Goal: Check status: Check status

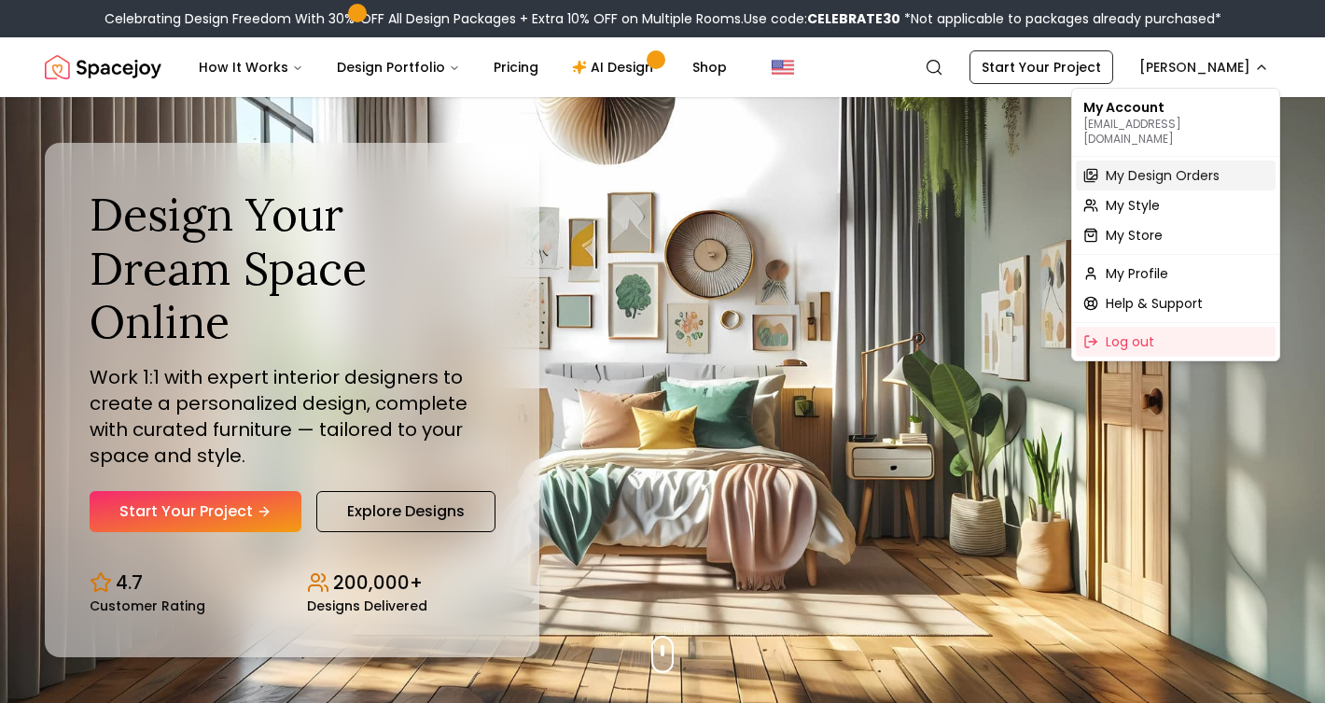
click at [1125, 166] on span "My Design Orders" at bounding box center [1163, 175] width 114 height 19
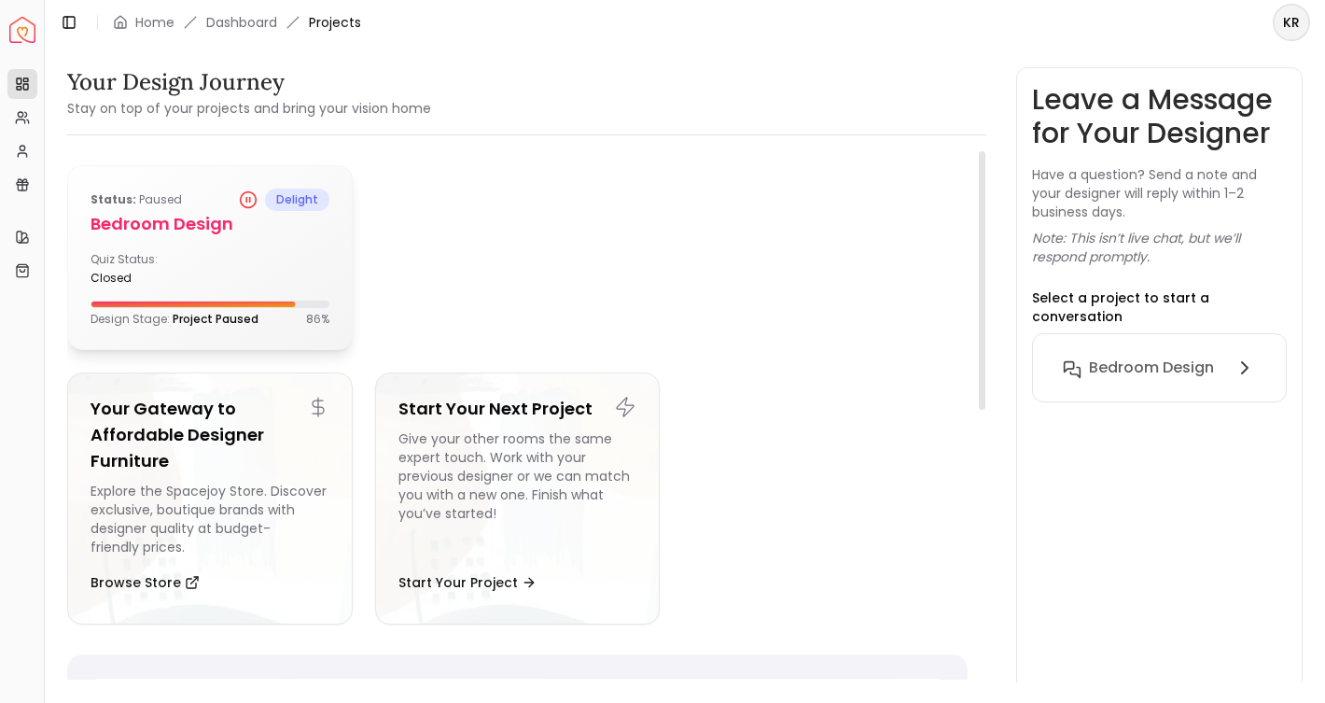
click at [193, 218] on h5 "Bedroom Design" at bounding box center [210, 224] width 239 height 26
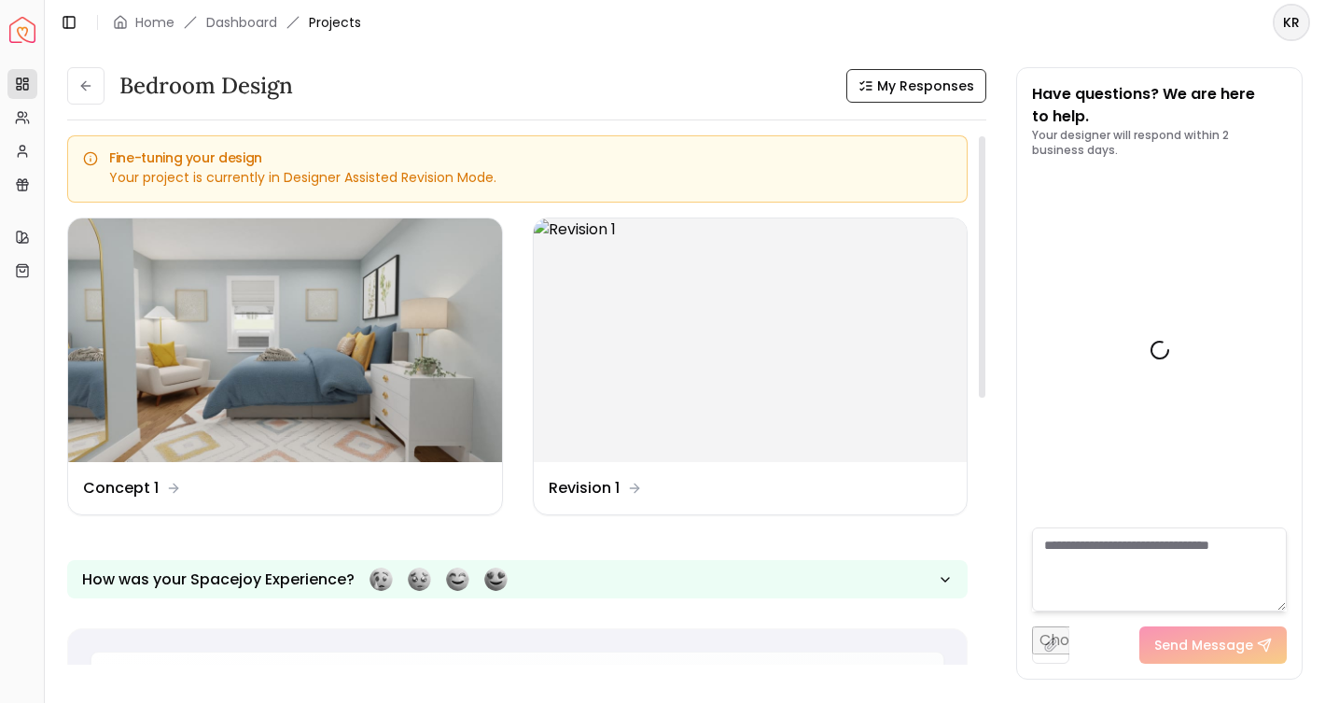
scroll to position [787, 0]
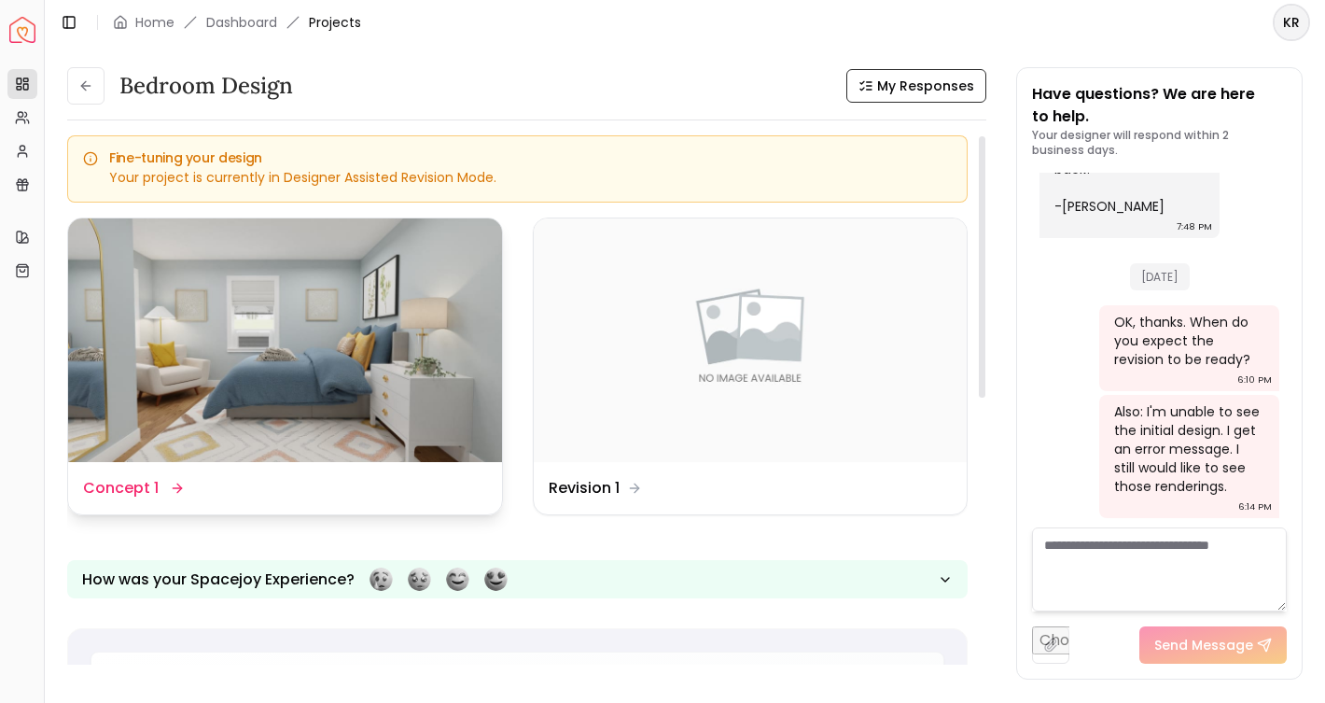
click at [140, 481] on dd "Concept 1" at bounding box center [121, 488] width 76 height 22
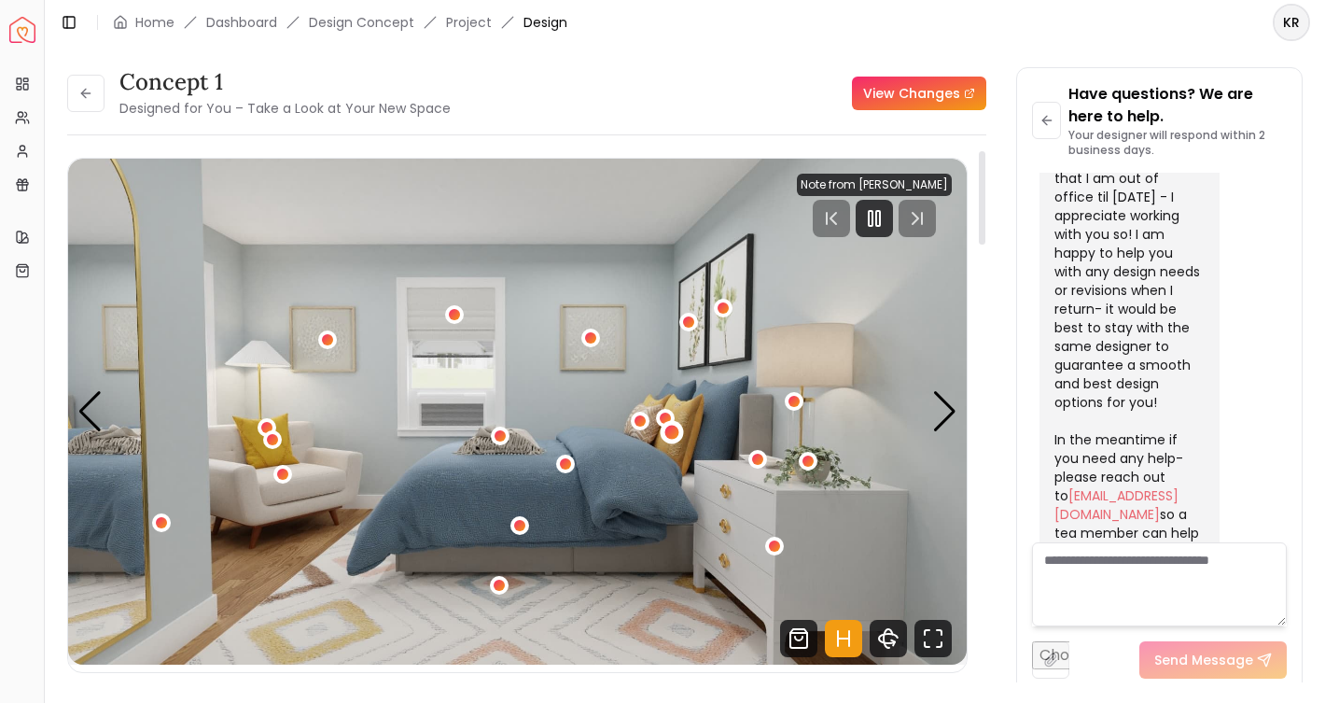
click at [679, 427] on div "1 / 5" at bounding box center [671, 431] width 23 height 23
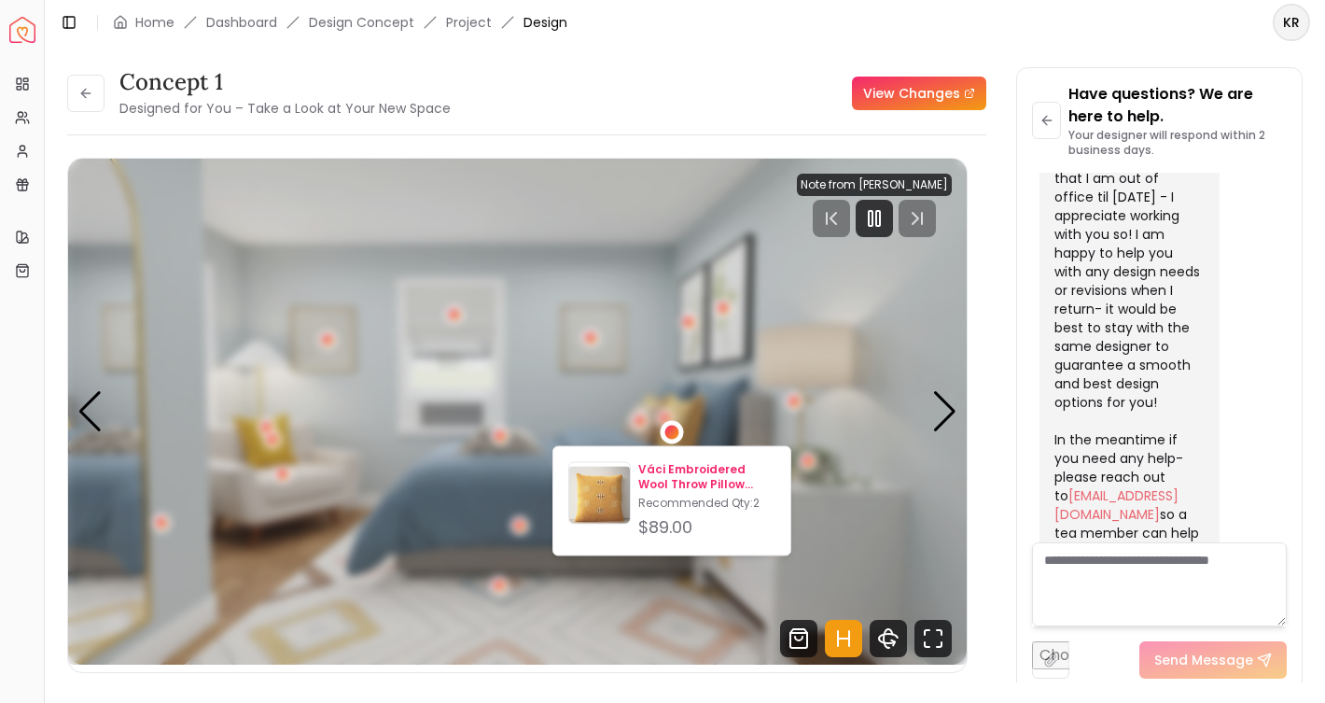
click at [684, 466] on p "Váci Embroidered Wool Throw Pillow 22x22" at bounding box center [706, 477] width 137 height 30
